Goal: Task Accomplishment & Management: Manage account settings

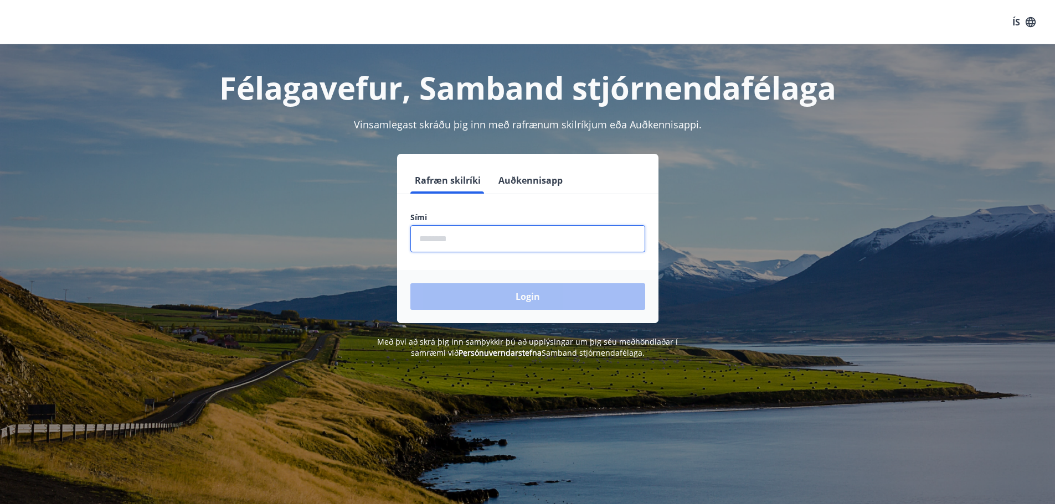
click at [487, 241] on input "phone" at bounding box center [527, 238] width 235 height 27
type input "********"
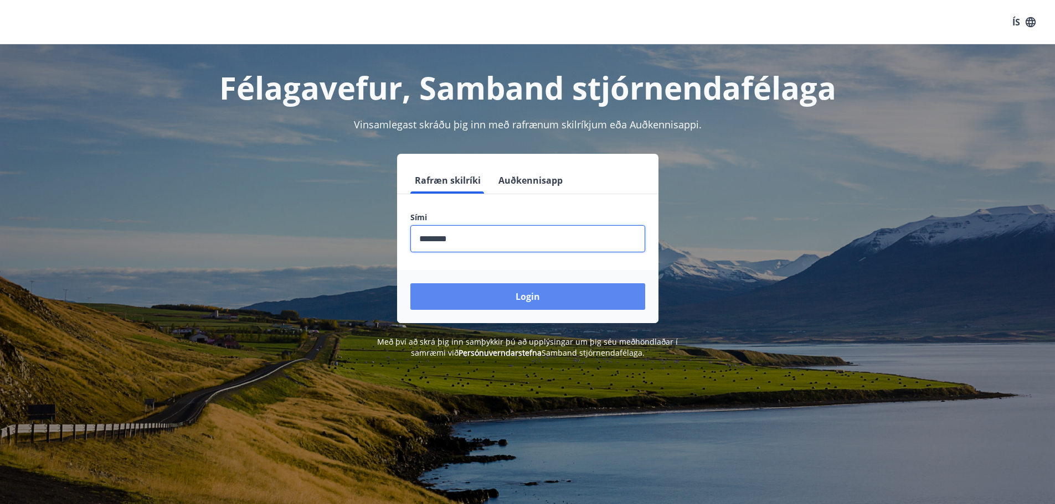
click at [502, 299] on button "Login" at bounding box center [527, 296] width 235 height 27
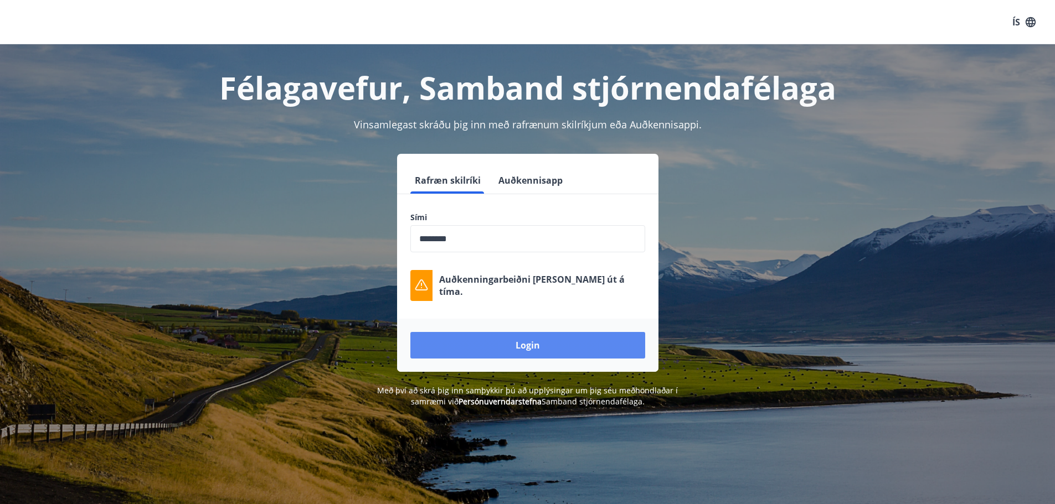
click at [528, 344] on button "Login" at bounding box center [527, 345] width 235 height 27
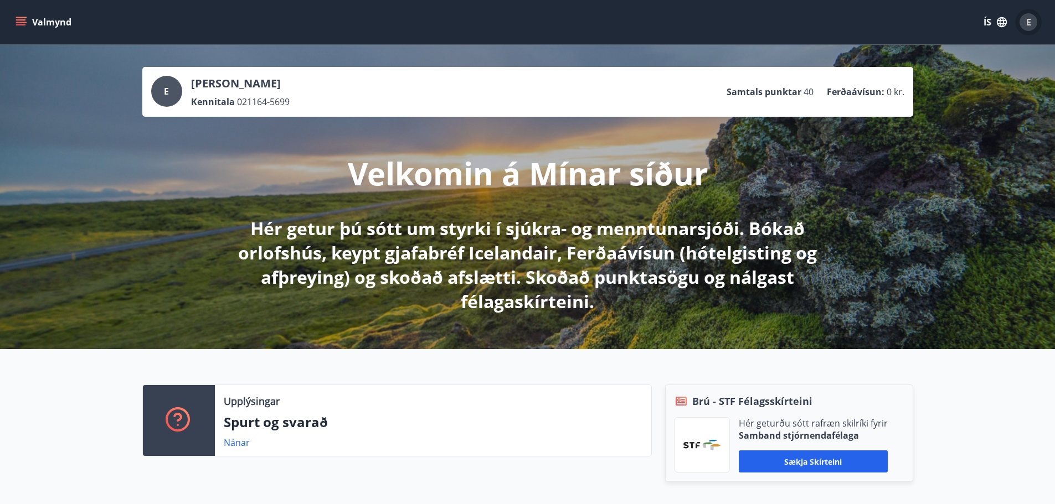
click at [1033, 21] on div "E" at bounding box center [1028, 22] width 18 height 18
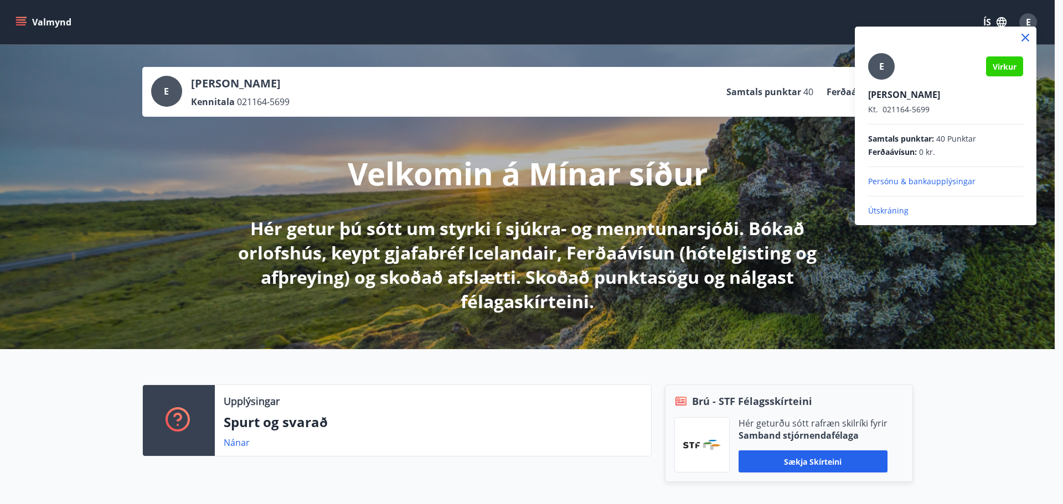
click at [909, 181] on p "Persónu & bankaupplýsingar" at bounding box center [945, 181] width 155 height 11
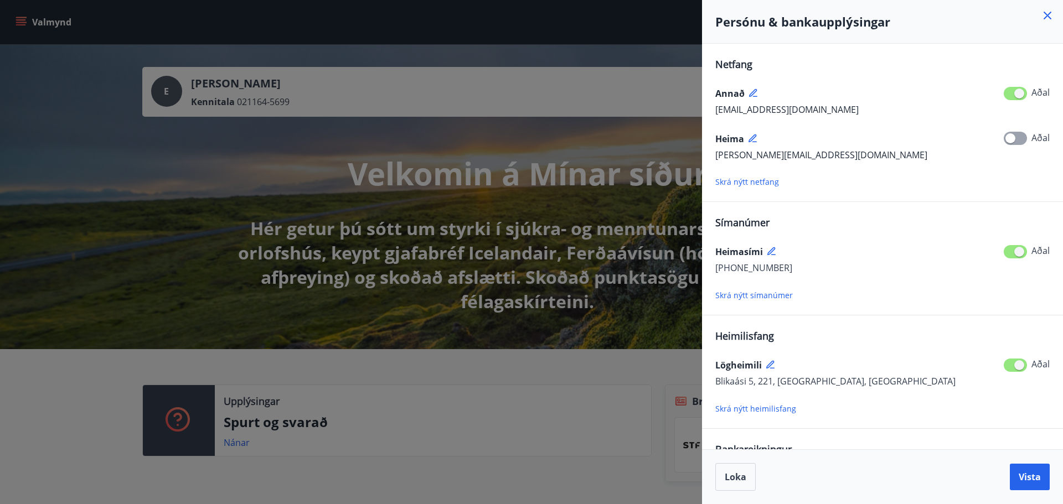
click at [758, 180] on span "Skrá nýtt netfang" at bounding box center [747, 182] width 64 height 11
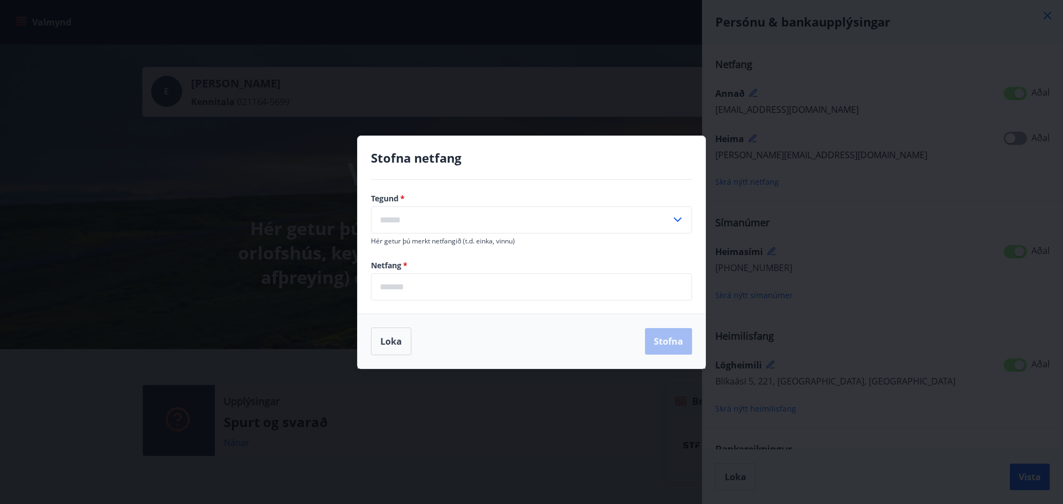
click at [455, 219] on input "text" at bounding box center [521, 220] width 300 height 27
click at [430, 243] on li "Vinnu" at bounding box center [532, 244] width 320 height 20
type input "*****"
click at [485, 290] on input "email" at bounding box center [531, 287] width 321 height 27
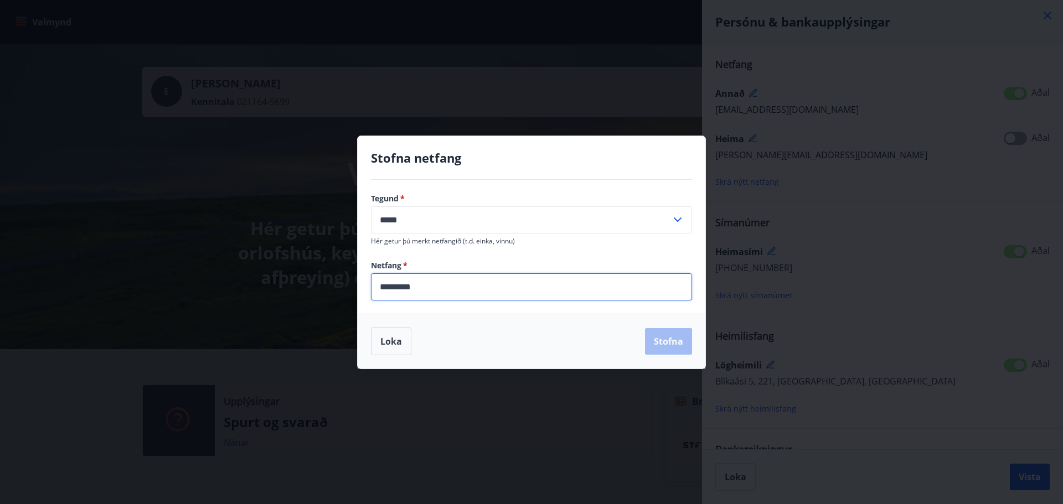
type input "**********"
click at [663, 341] on button "Stofna" at bounding box center [668, 341] width 47 height 27
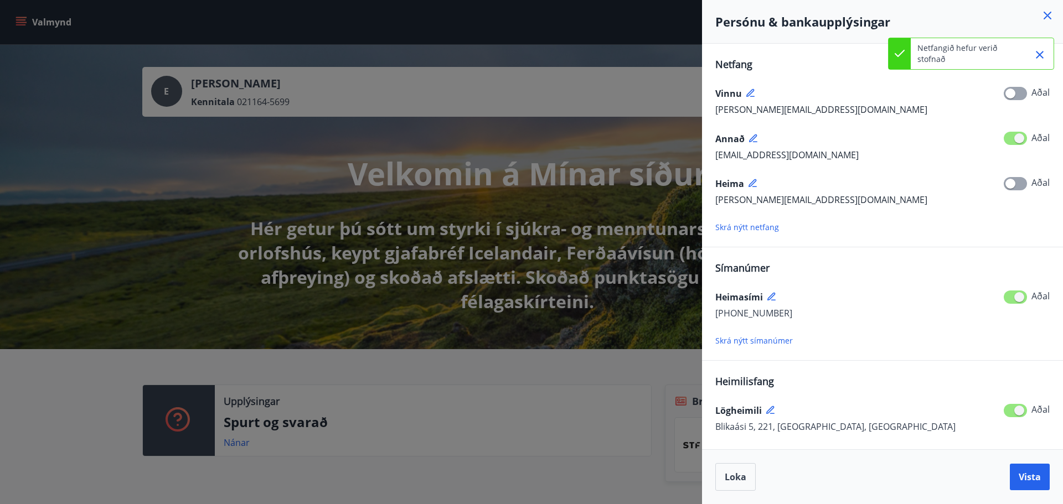
click at [752, 184] on icon at bounding box center [753, 183] width 8 height 8
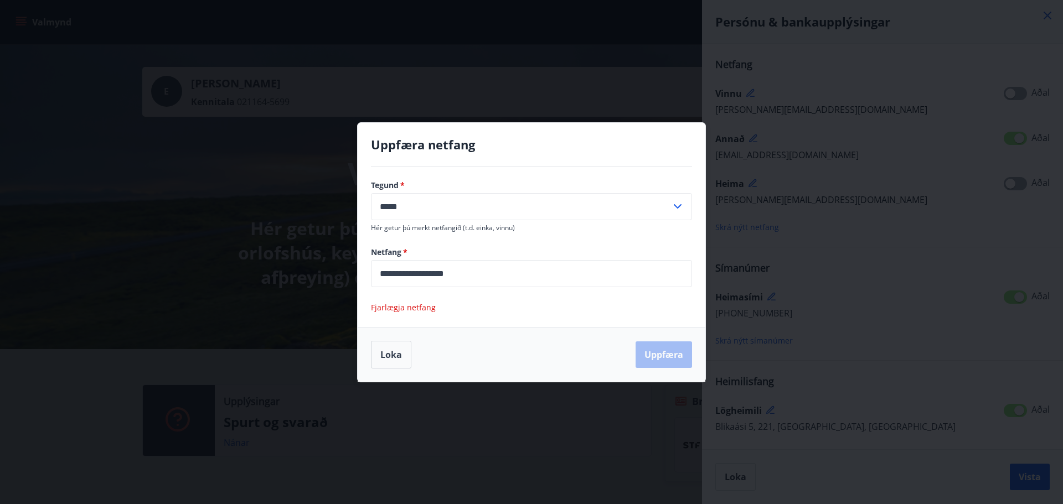
click at [413, 306] on span "Fjarlægja netfang" at bounding box center [403, 307] width 65 height 11
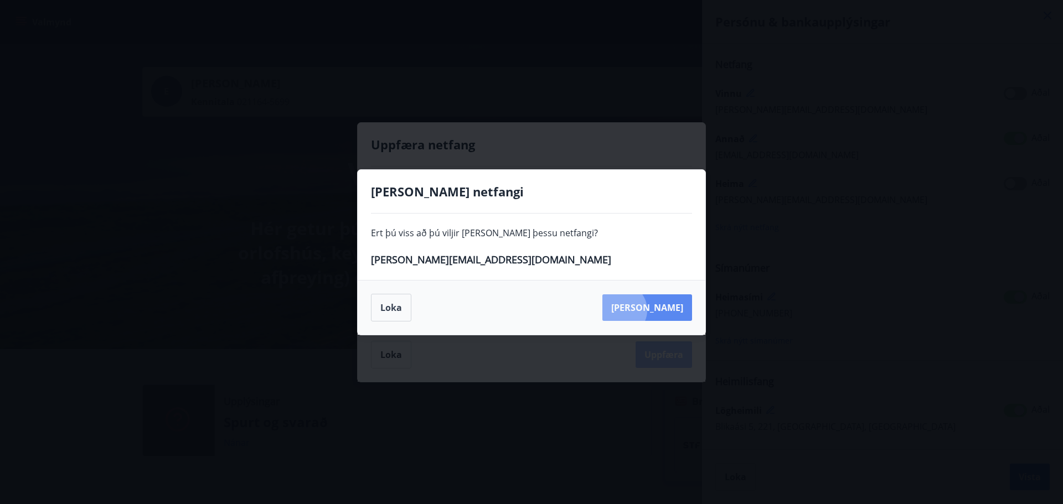
click at [671, 310] on button "Eyða" at bounding box center [647, 308] width 90 height 27
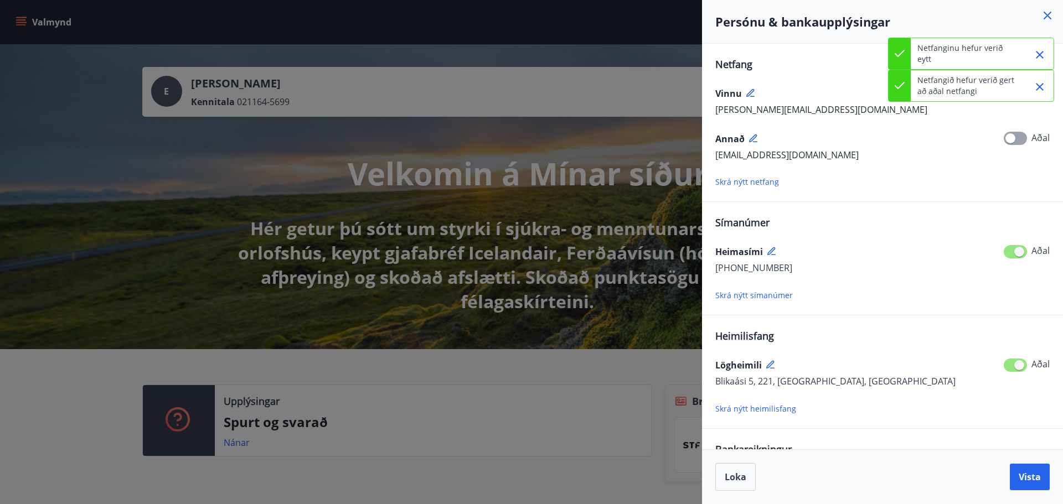
click at [905, 145] on div "Annað" at bounding box center [882, 139] width 334 height 18
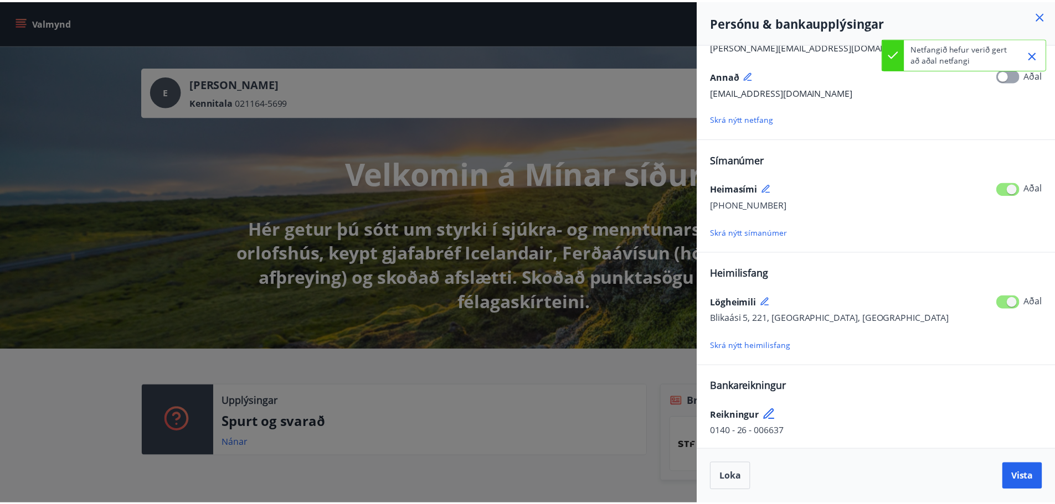
scroll to position [65, 0]
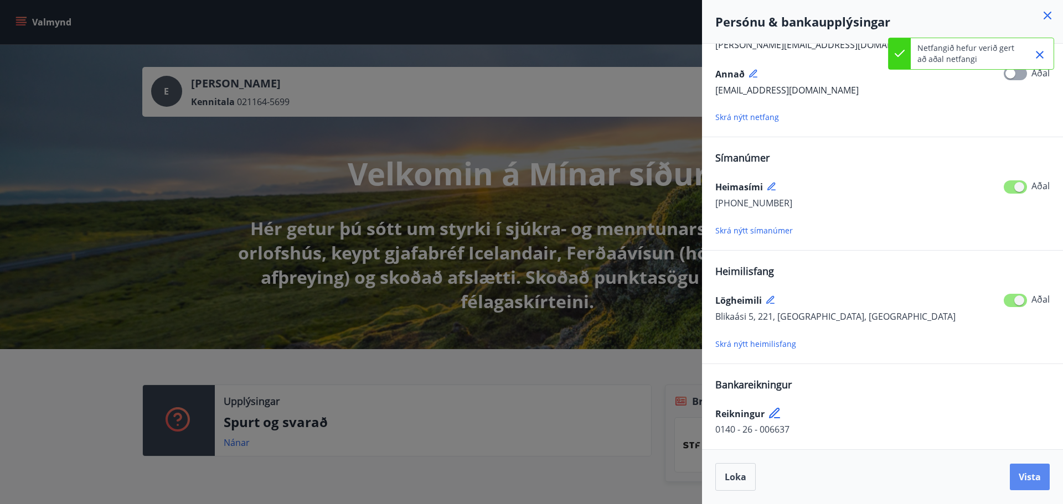
click at [1036, 475] on span "Vista" at bounding box center [1030, 477] width 22 height 12
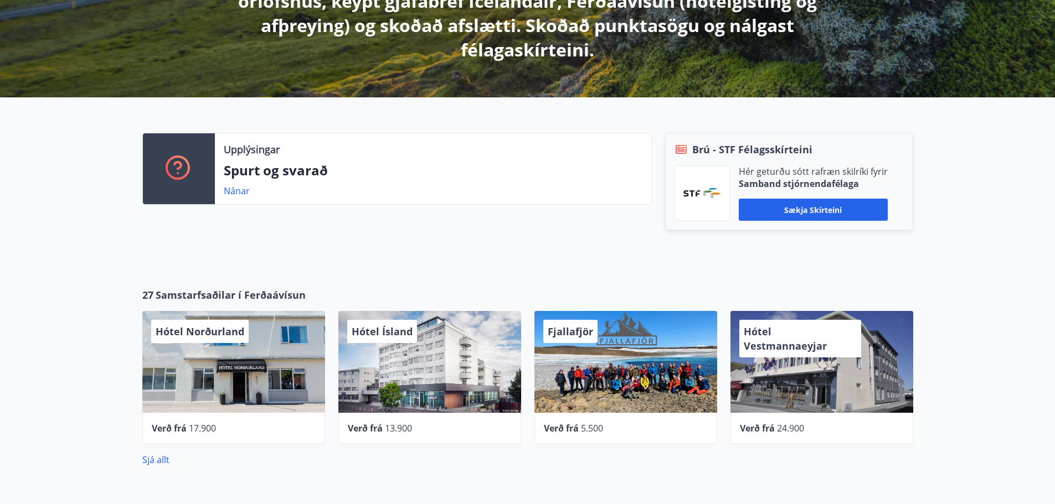
scroll to position [238, 0]
